Goal: Navigation & Orientation: Find specific page/section

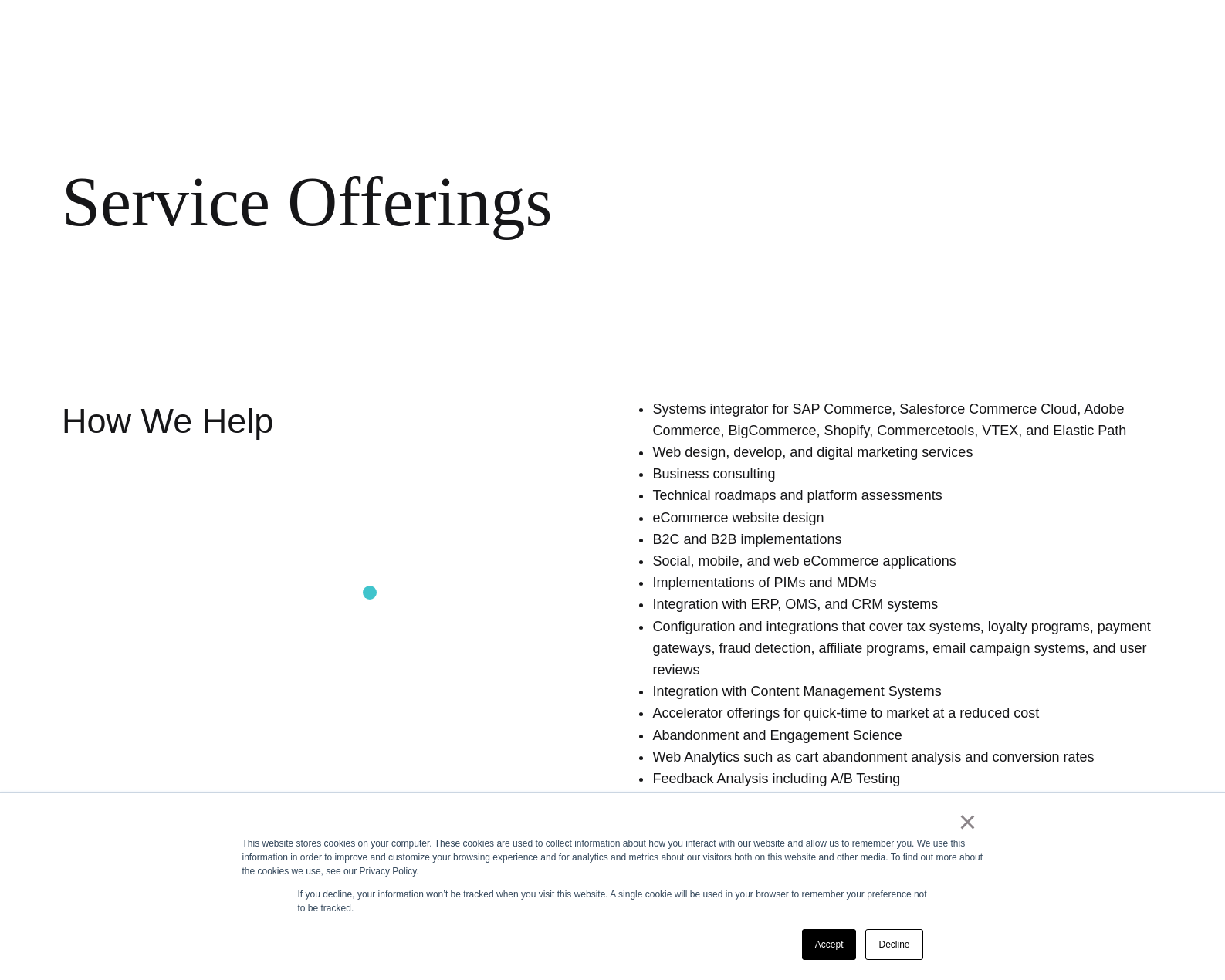
scroll to position [771, 0]
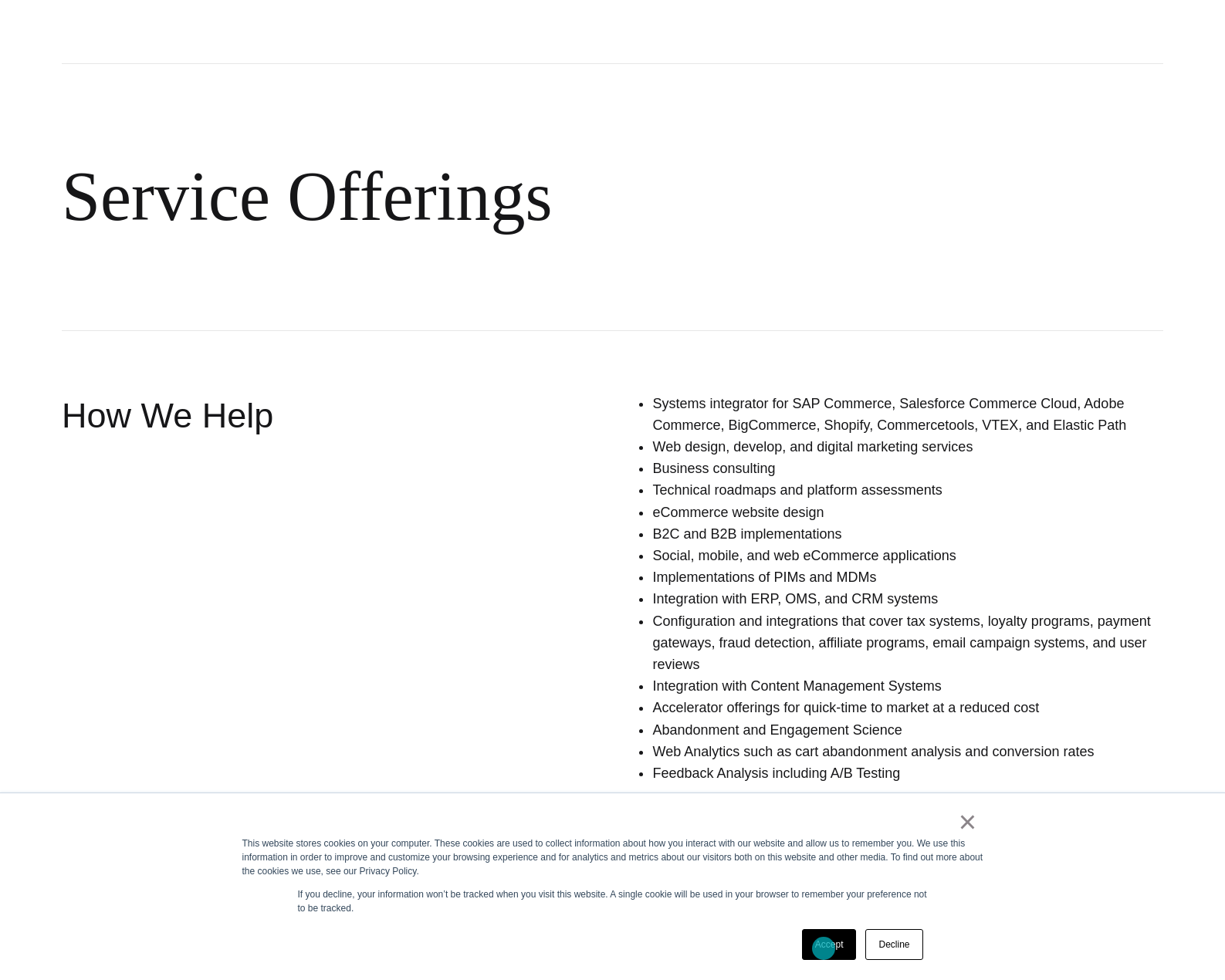
click at [824, 949] on link "Accept" at bounding box center [829, 945] width 55 height 31
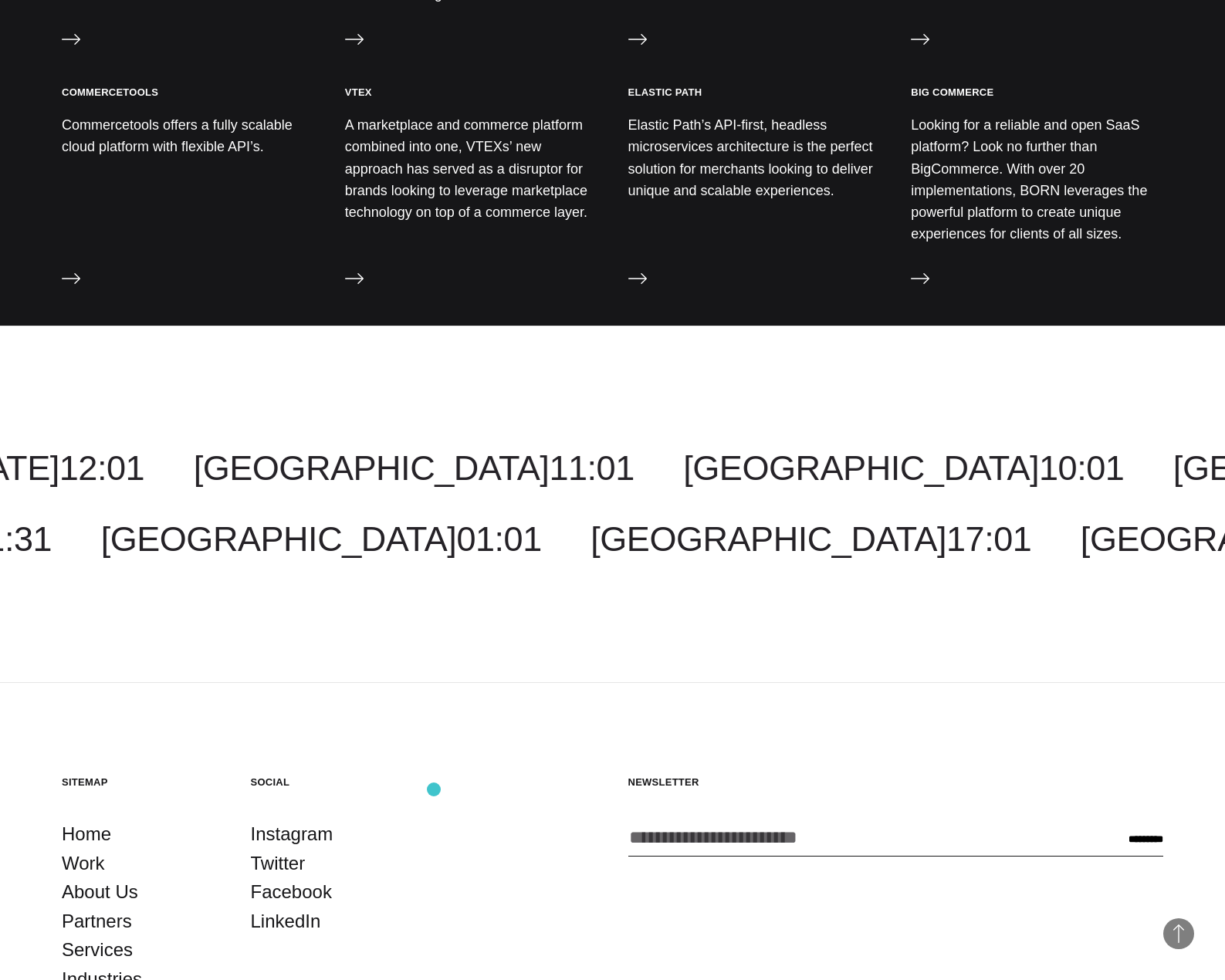
scroll to position [2033, 0]
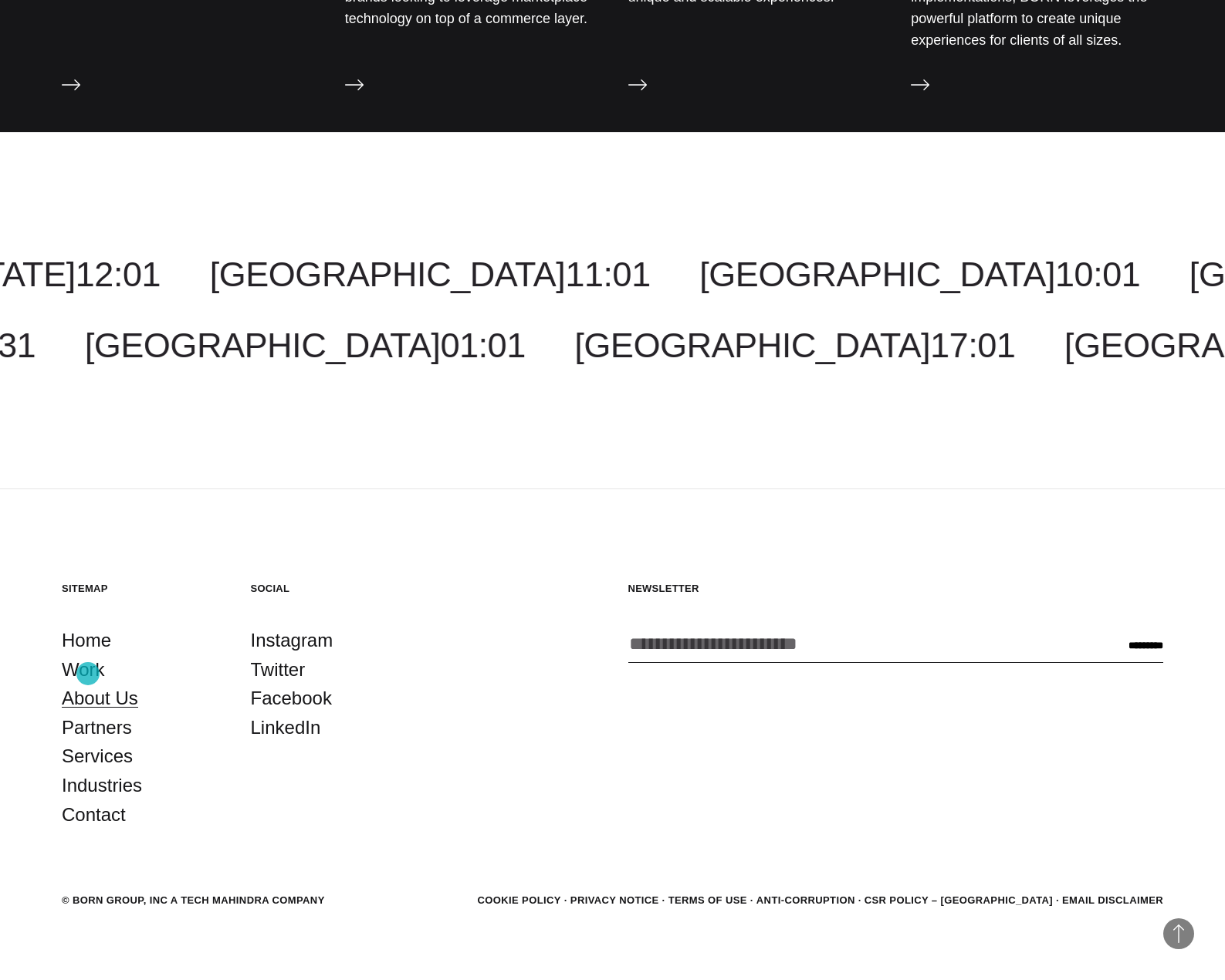
click at [88, 683] on link "About Us" at bounding box center [100, 698] width 76 height 29
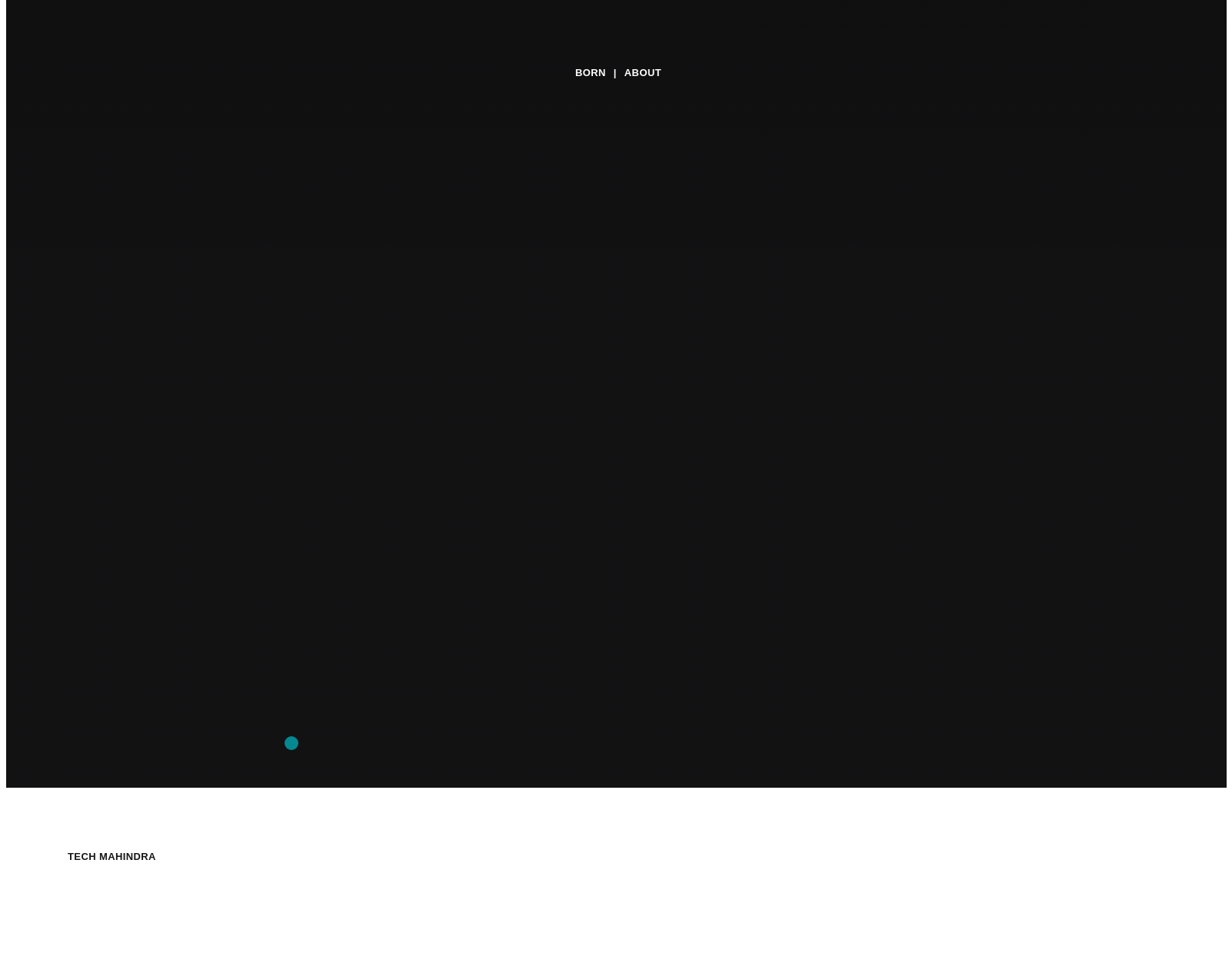
scroll to position [77, 0]
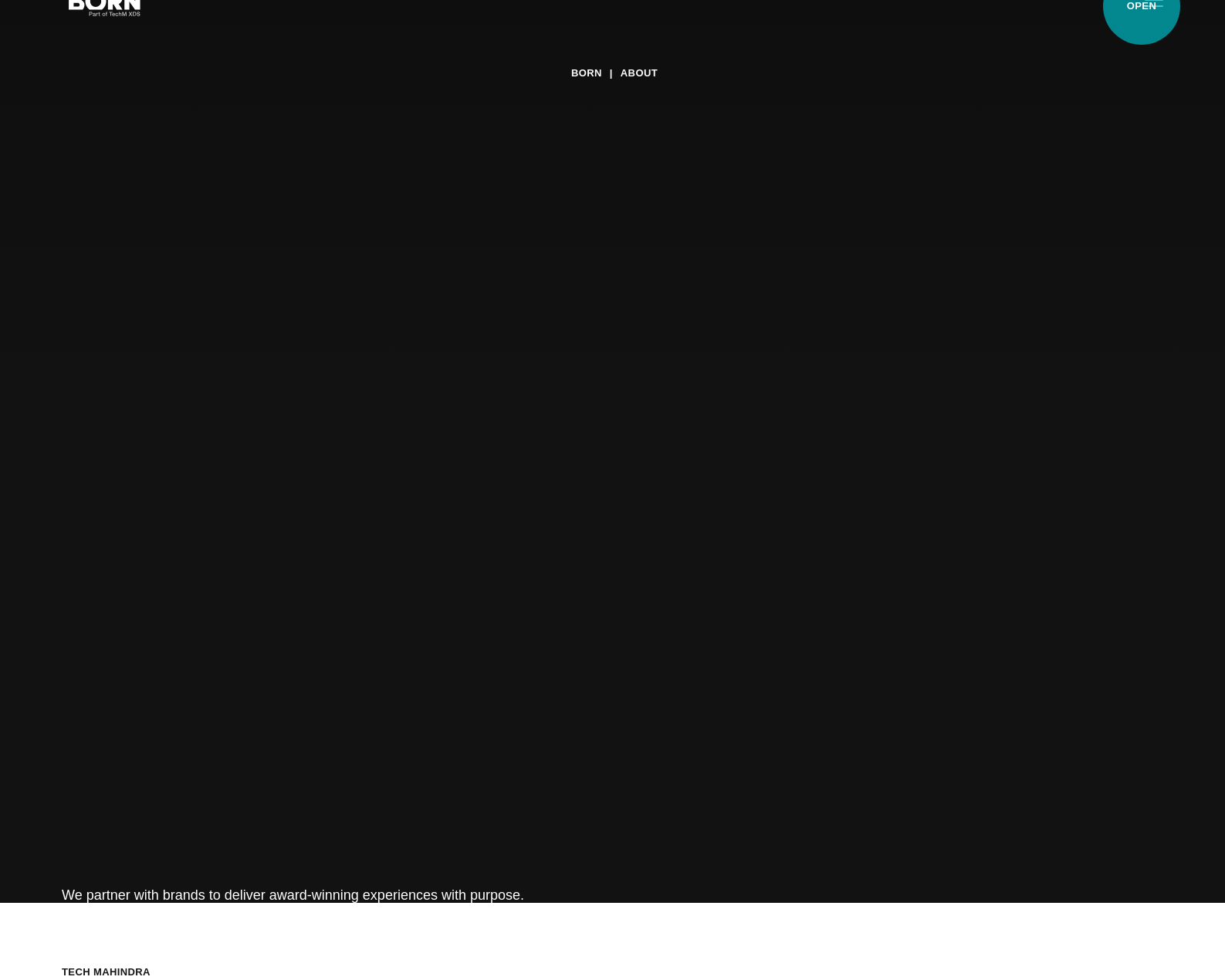
click at [1142, 6] on button "Primary Menu" at bounding box center [1154, 2] width 37 height 32
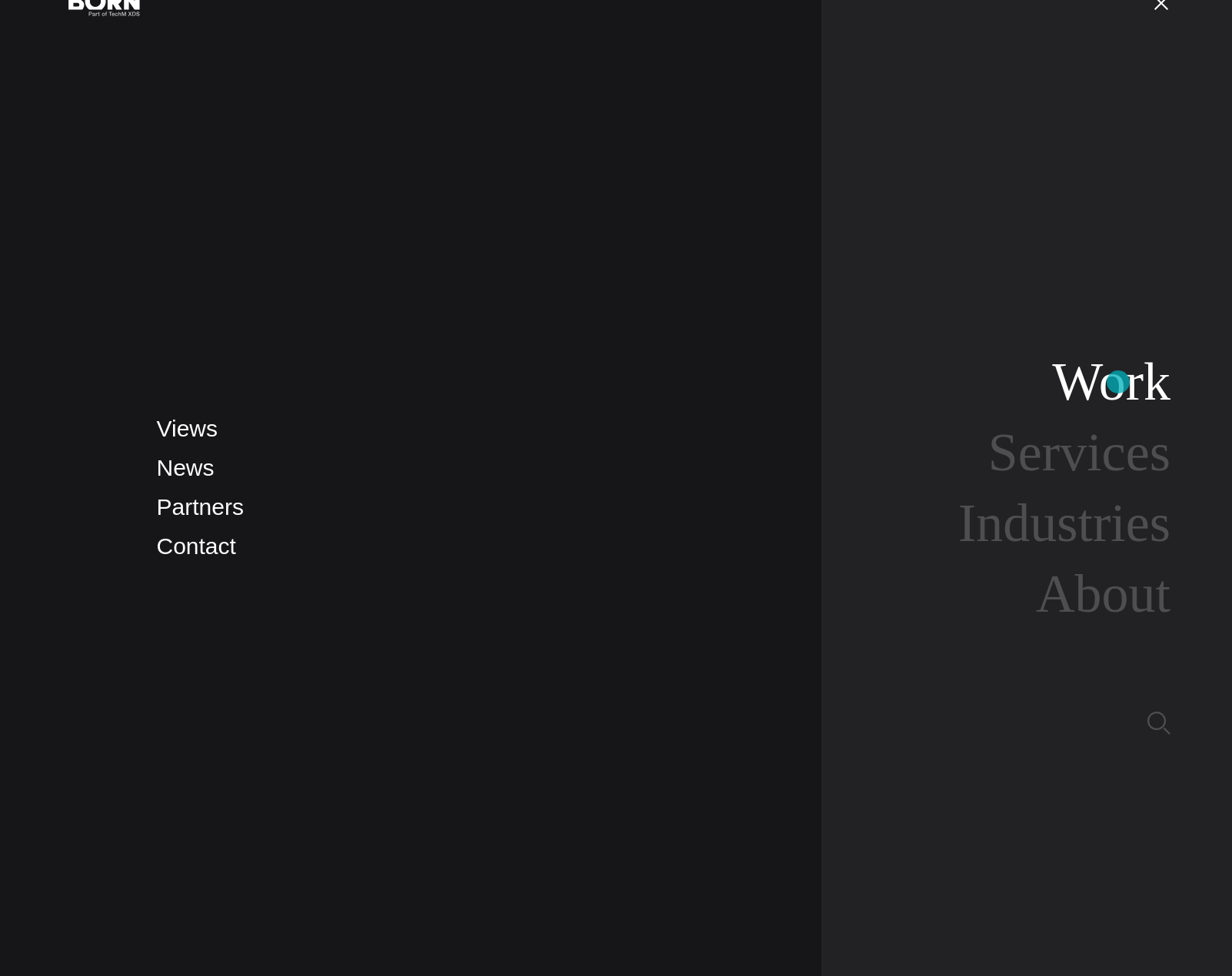
click at [1116, 382] on link "Work" at bounding box center [1110, 381] width 118 height 59
